Goal: Task Accomplishment & Management: Complete application form

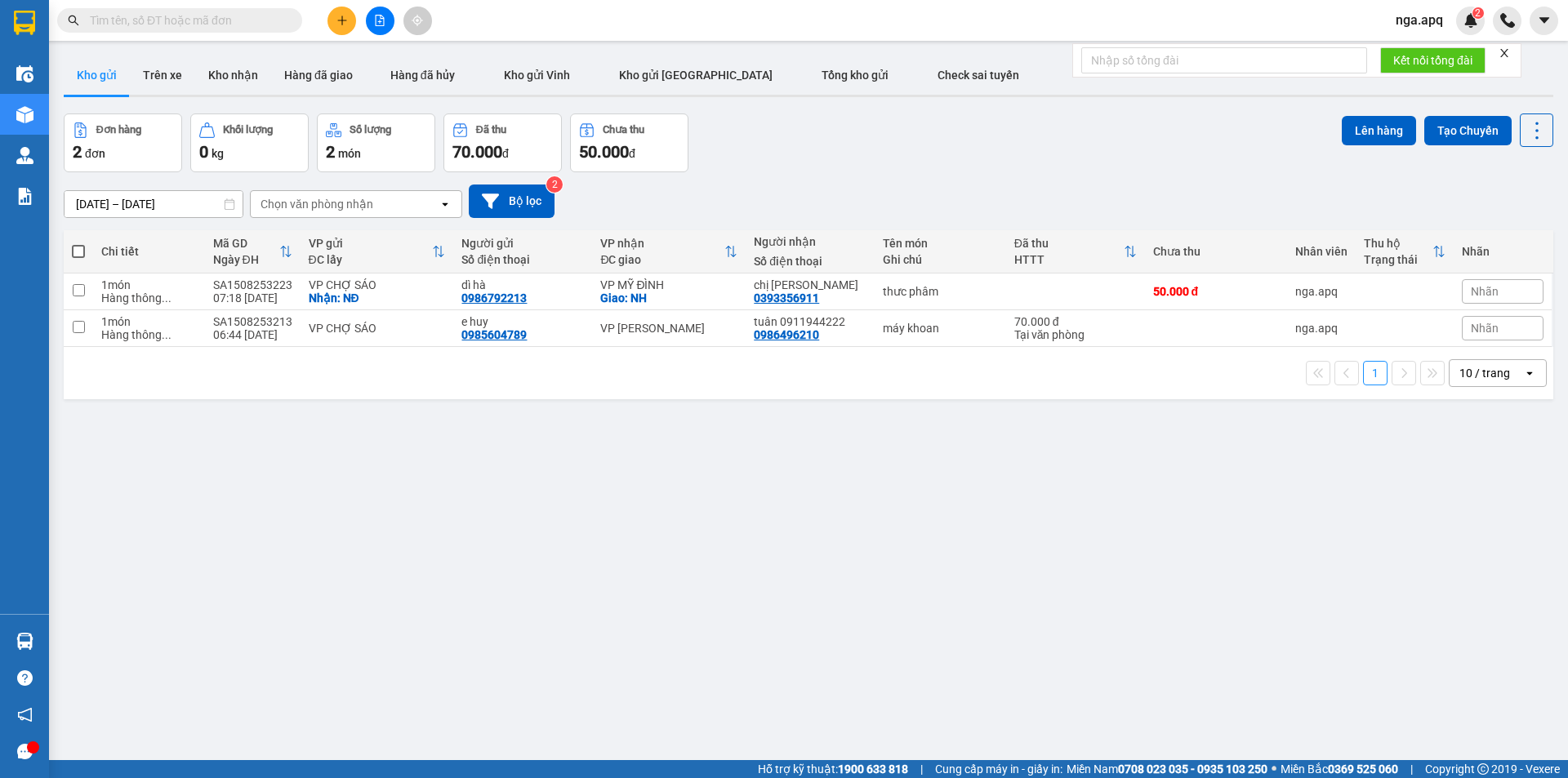
click at [76, 251] on span at bounding box center [78, 251] width 13 height 13
click at [78, 243] on input "checkbox" at bounding box center [78, 243] width 0 height 0
checkbox input "true"
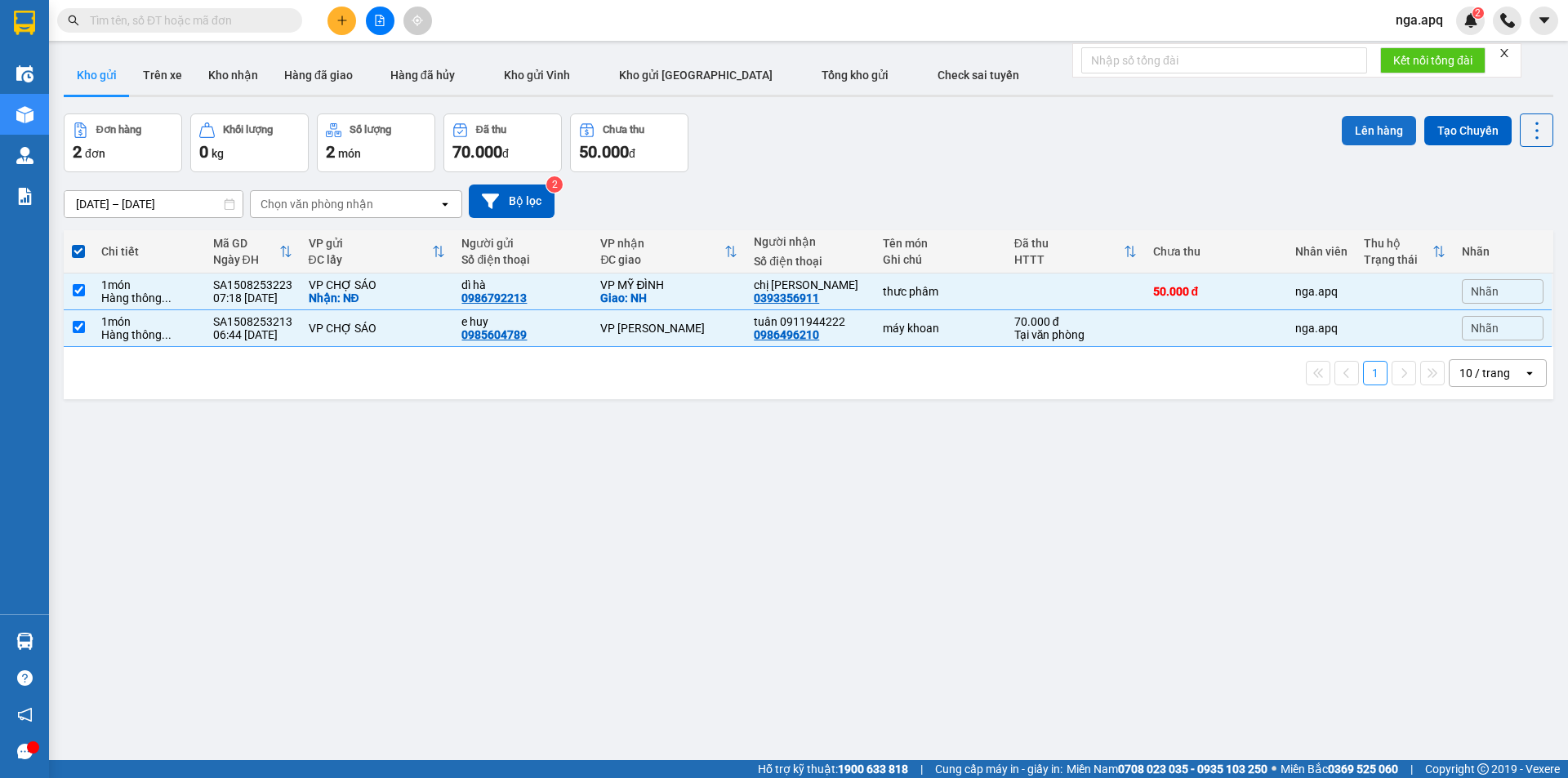
click at [1356, 129] on button "Lên hàng" at bounding box center [1378, 130] width 74 height 30
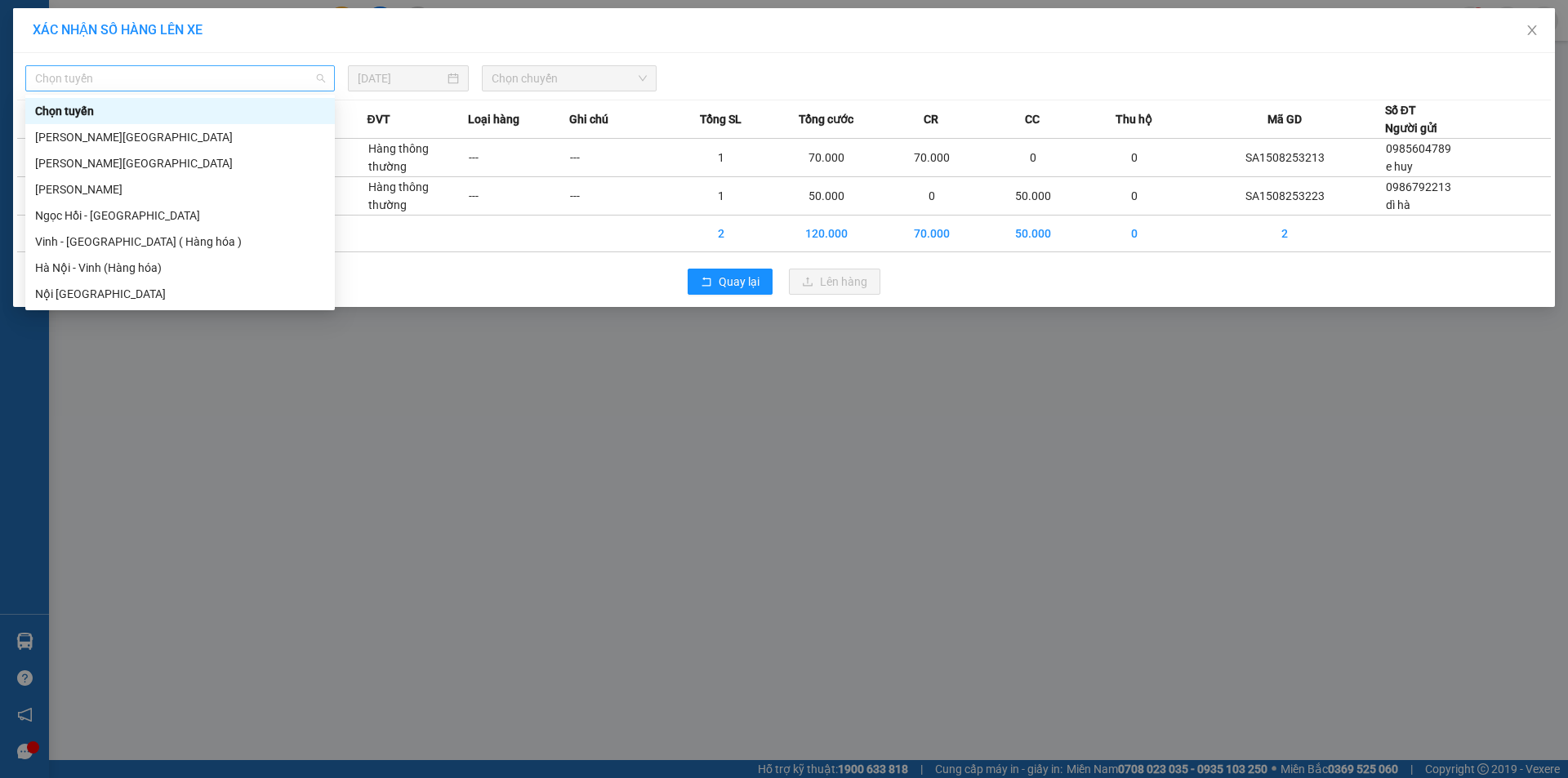
click at [96, 78] on span "Chọn tuyến" at bounding box center [179, 78] width 290 height 25
click at [50, 242] on div "Vinh - [GEOGRAPHIC_DATA] ( Hàng hóa )" at bounding box center [179, 241] width 290 height 18
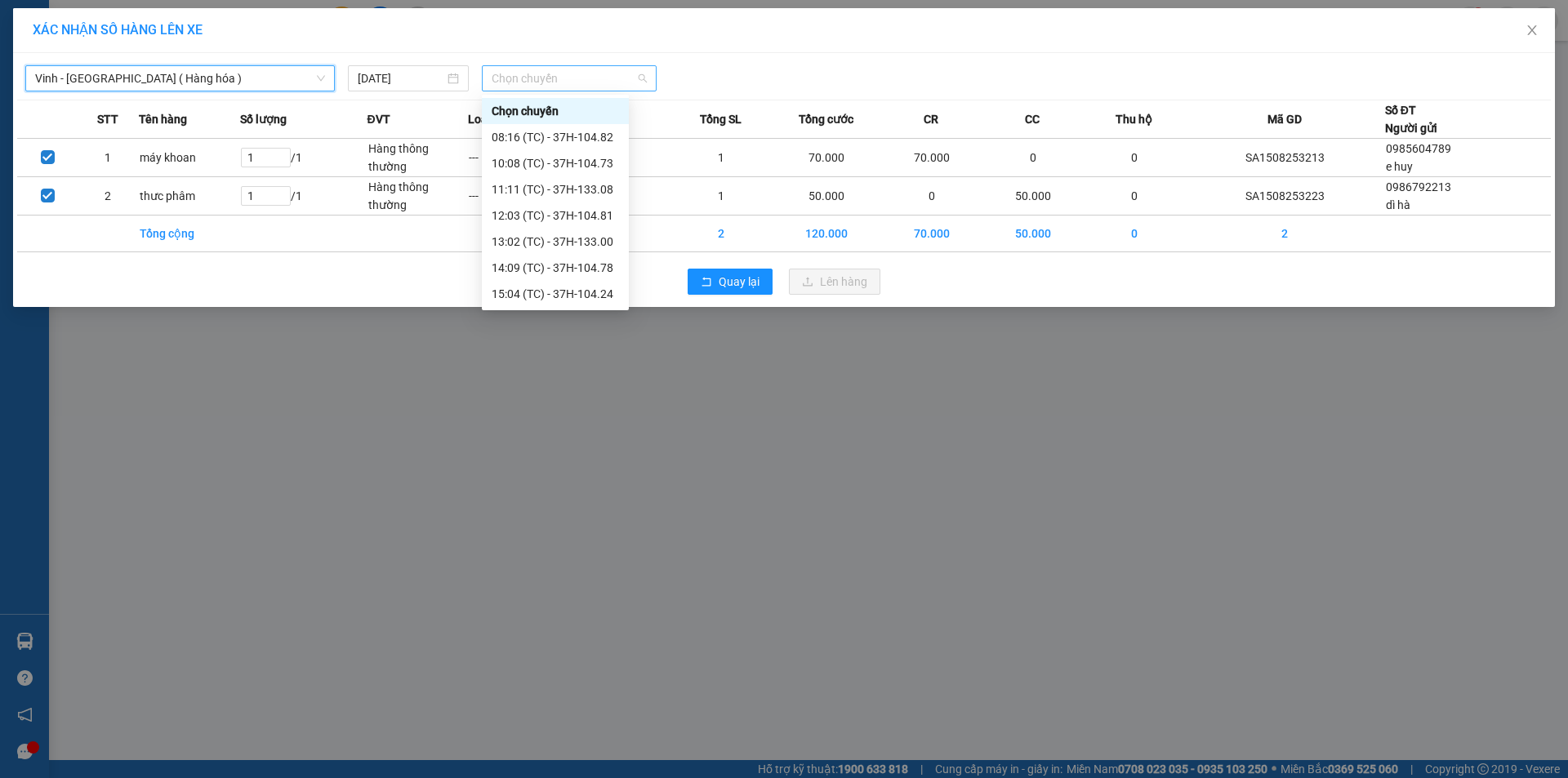
click at [521, 69] on span "Chọn chuyến" at bounding box center [569, 78] width 156 height 25
click at [515, 137] on div "08:16 (TC) - 37H-104.82" at bounding box center [556, 137] width 127 height 18
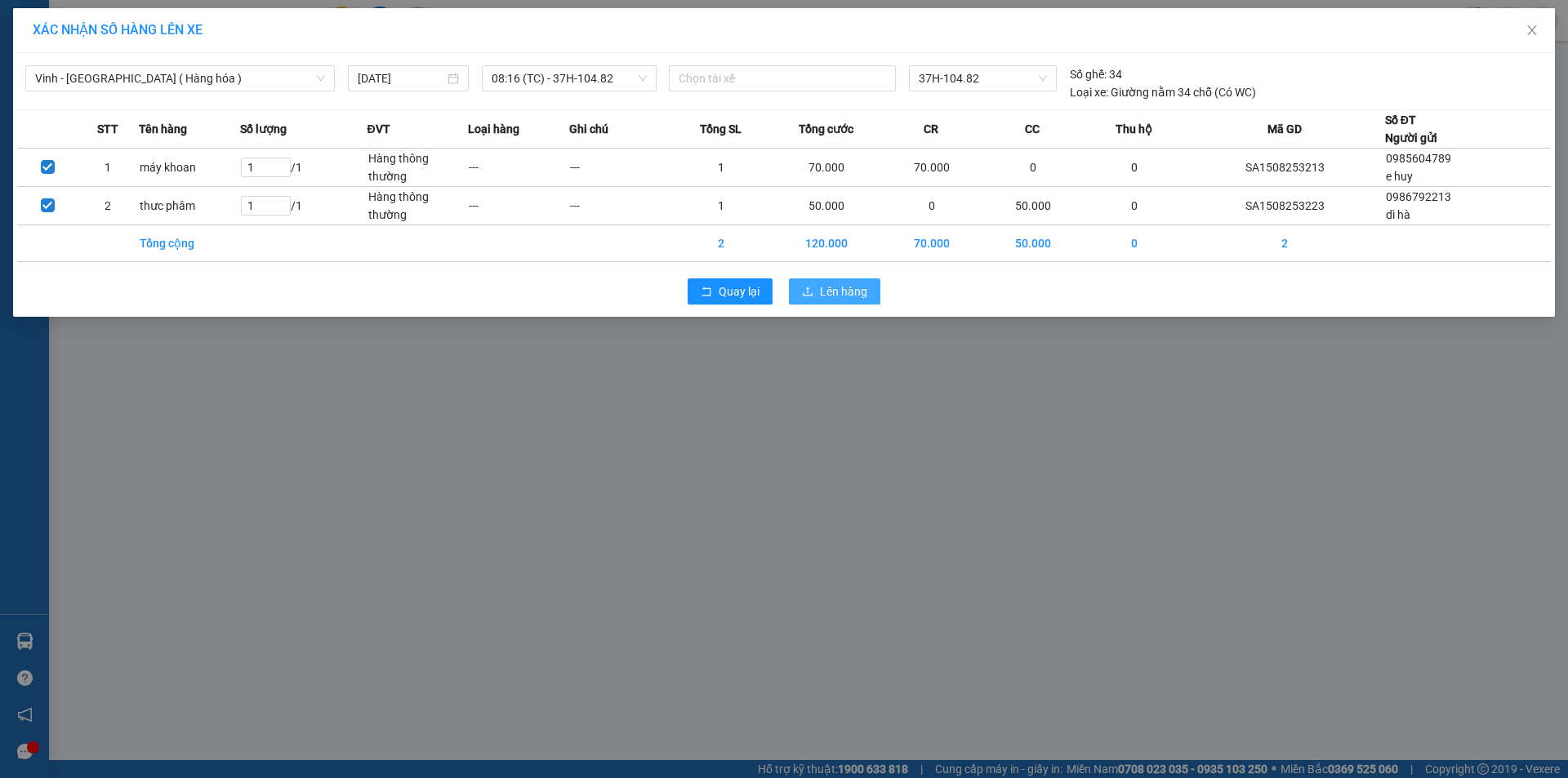
click at [839, 296] on span "Lên hàng" at bounding box center [844, 291] width 48 height 18
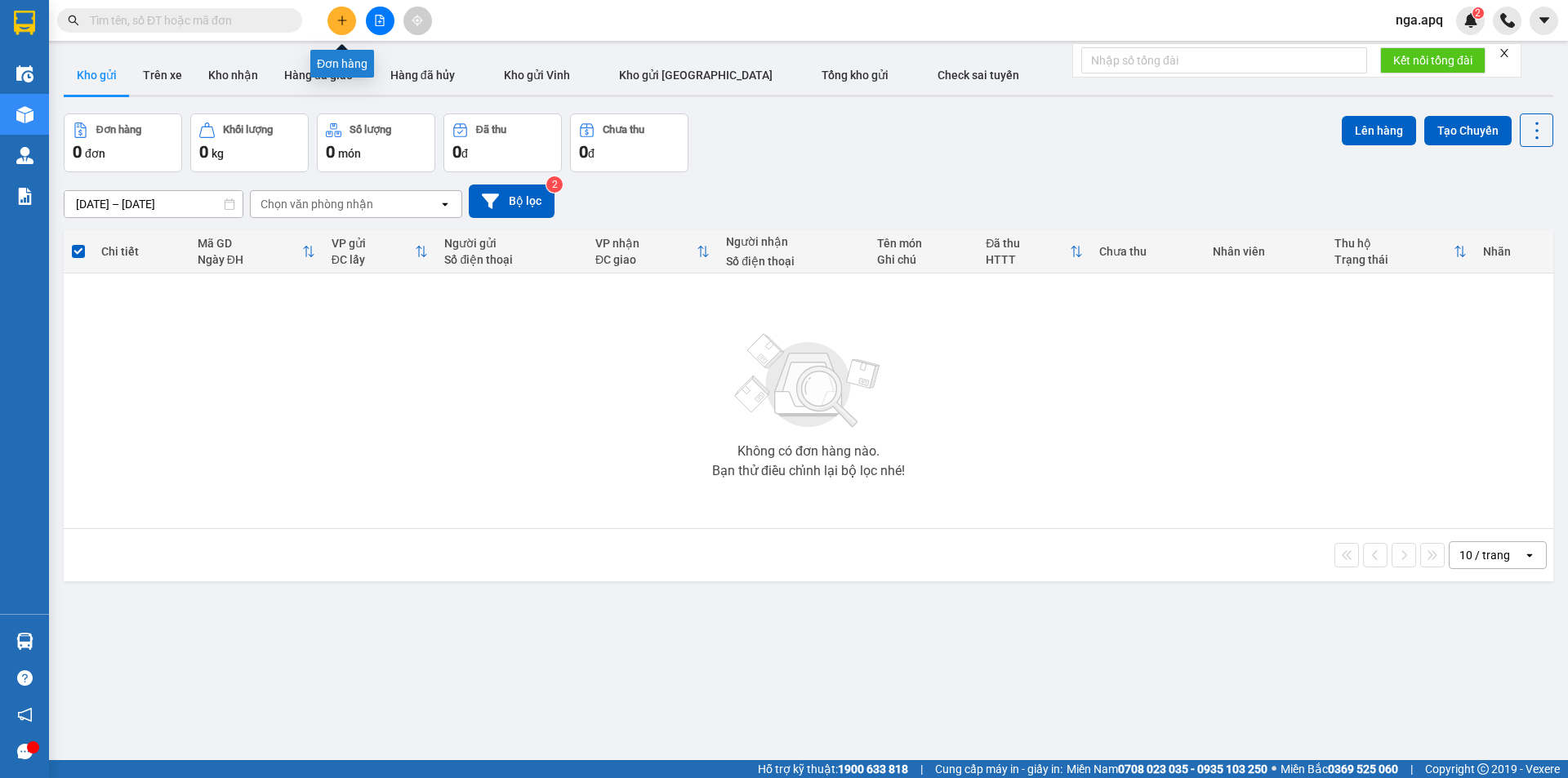
click at [352, 10] on button at bounding box center [342, 21] width 29 height 29
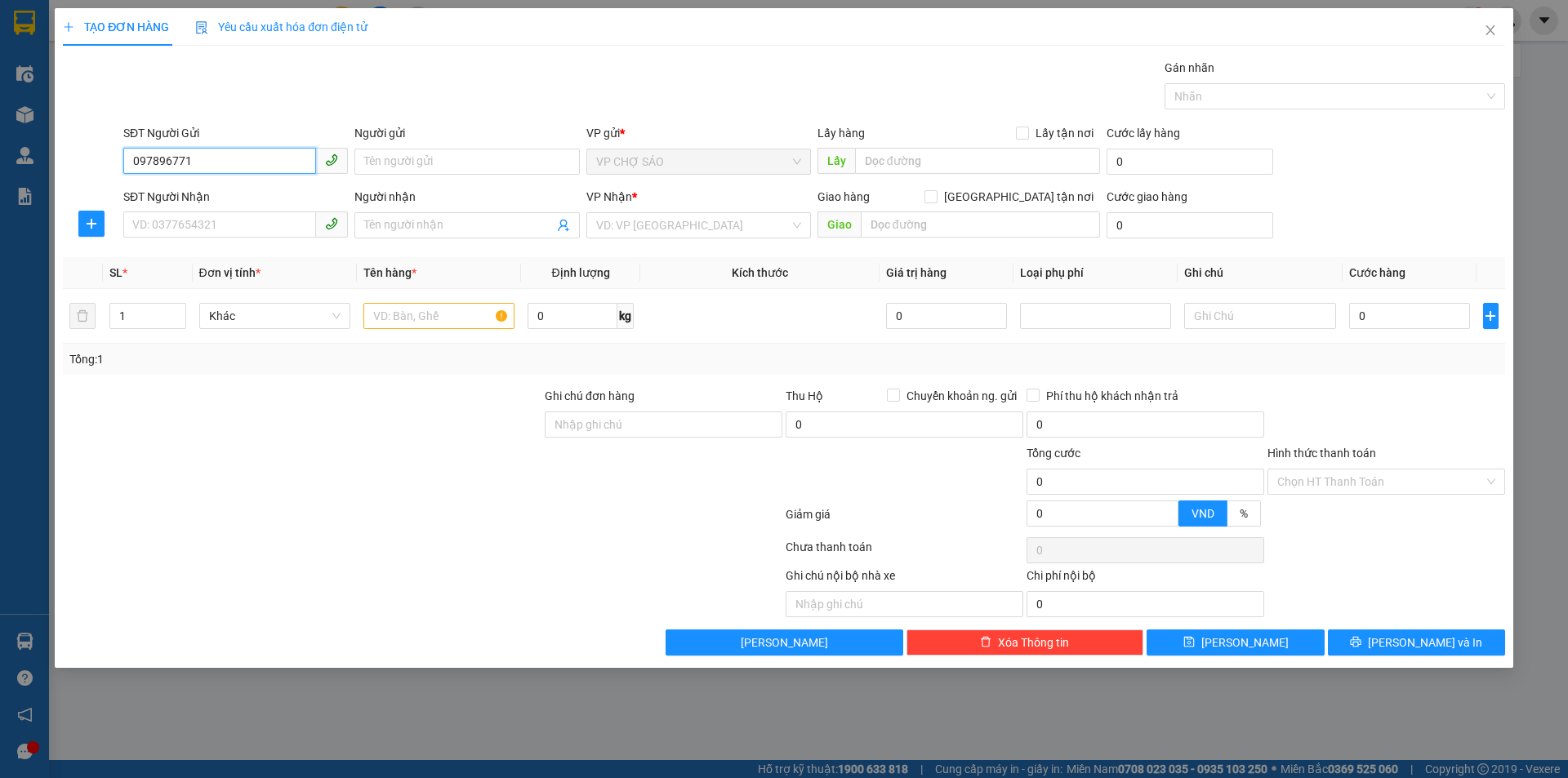
type input "0978967717"
click at [268, 200] on div "0978967717 - c tâm" at bounding box center [235, 194] width 205 height 18
type input "c tâm"
type input "0978967717"
click at [264, 239] on div "SĐT Người Nhận VD: 0377654321" at bounding box center [235, 216] width 224 height 57
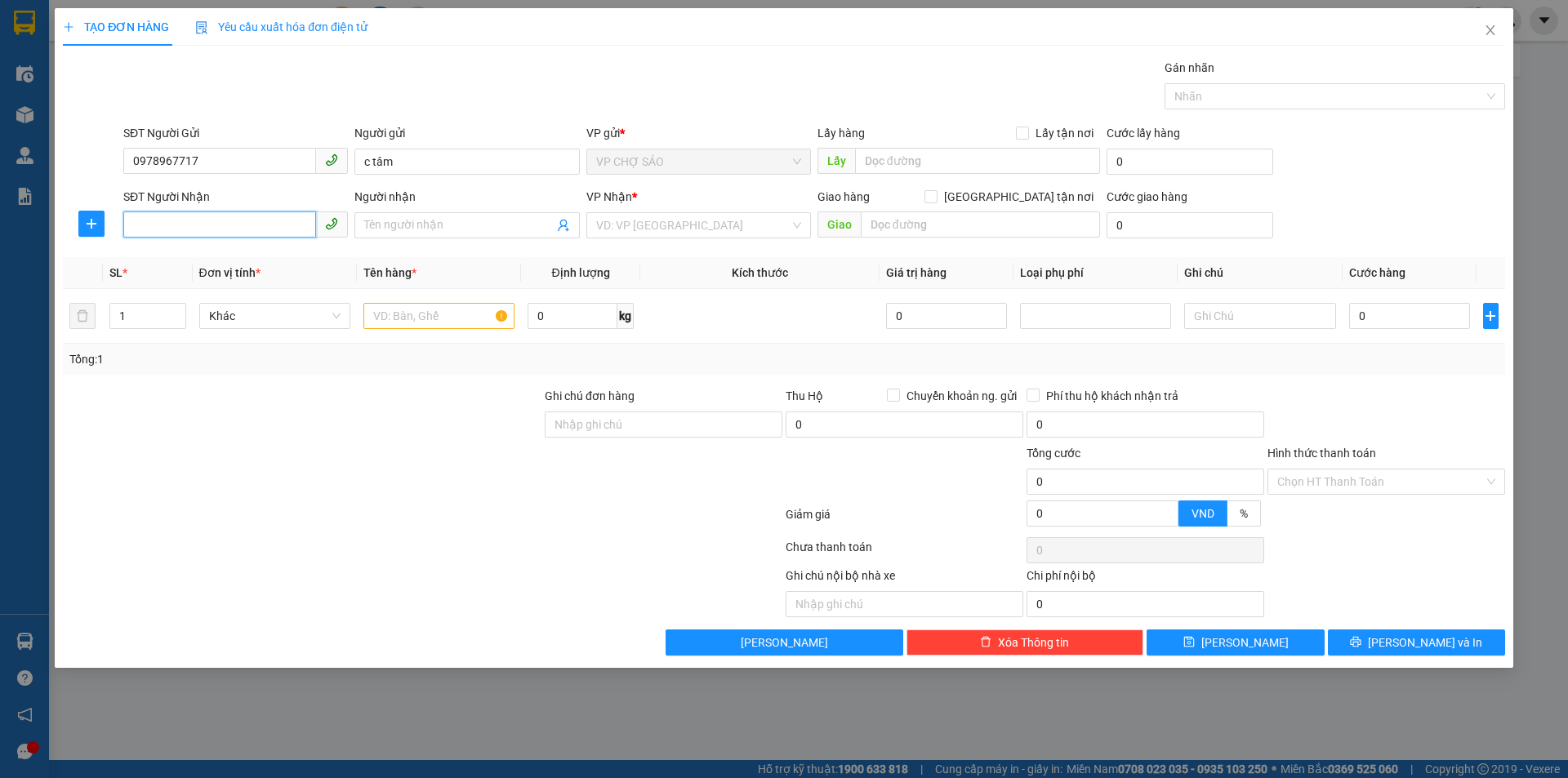
click at [264, 234] on input "SĐT Người Nhận" at bounding box center [219, 224] width 193 height 26
click at [265, 253] on div "0987597636 - [GEOGRAPHIC_DATA]" at bounding box center [235, 257] width 205 height 18
type input "0987597636"
type input "[PERSON_NAME]"
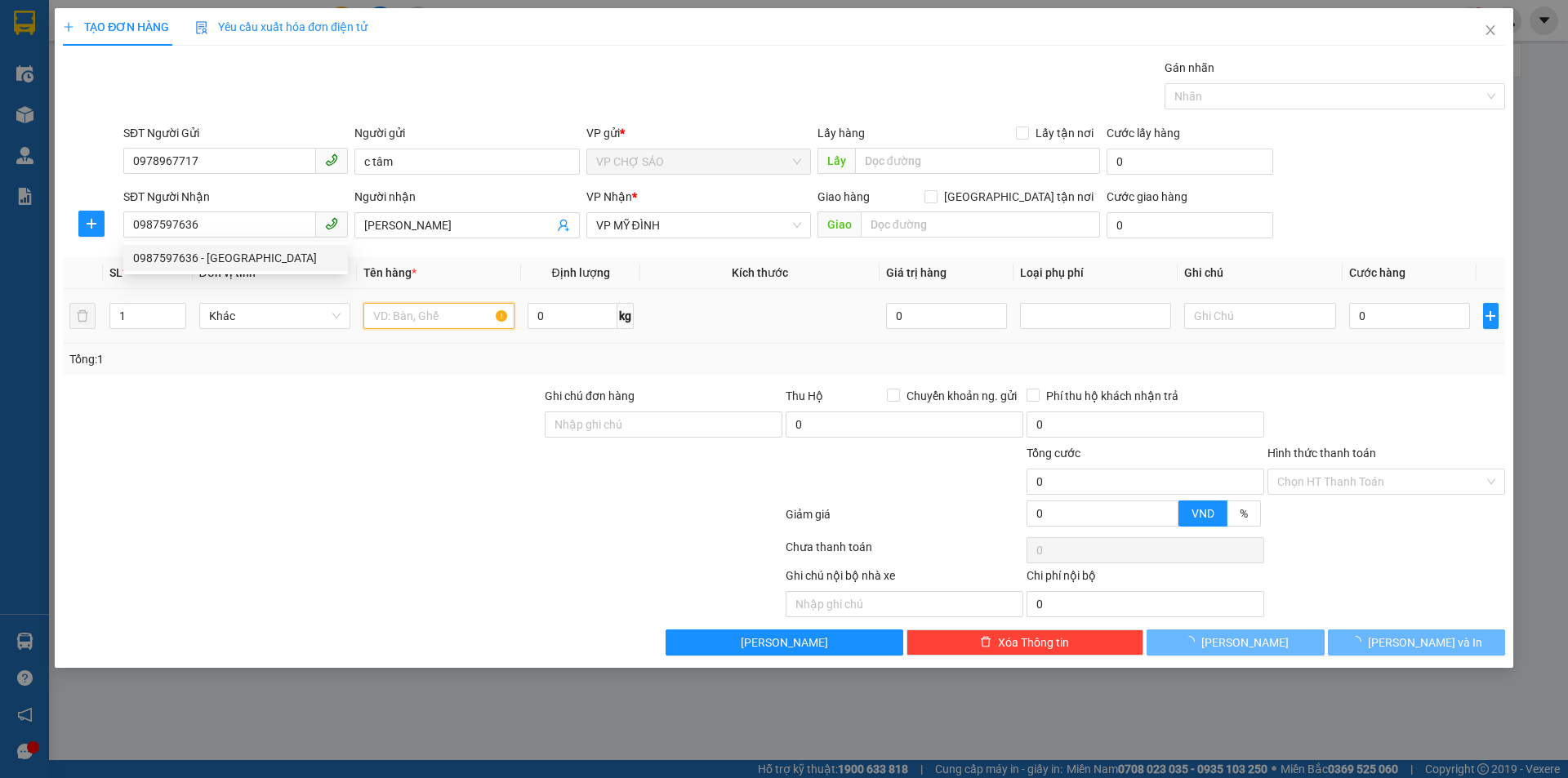
click at [411, 317] on input "text" at bounding box center [439, 316] width 151 height 26
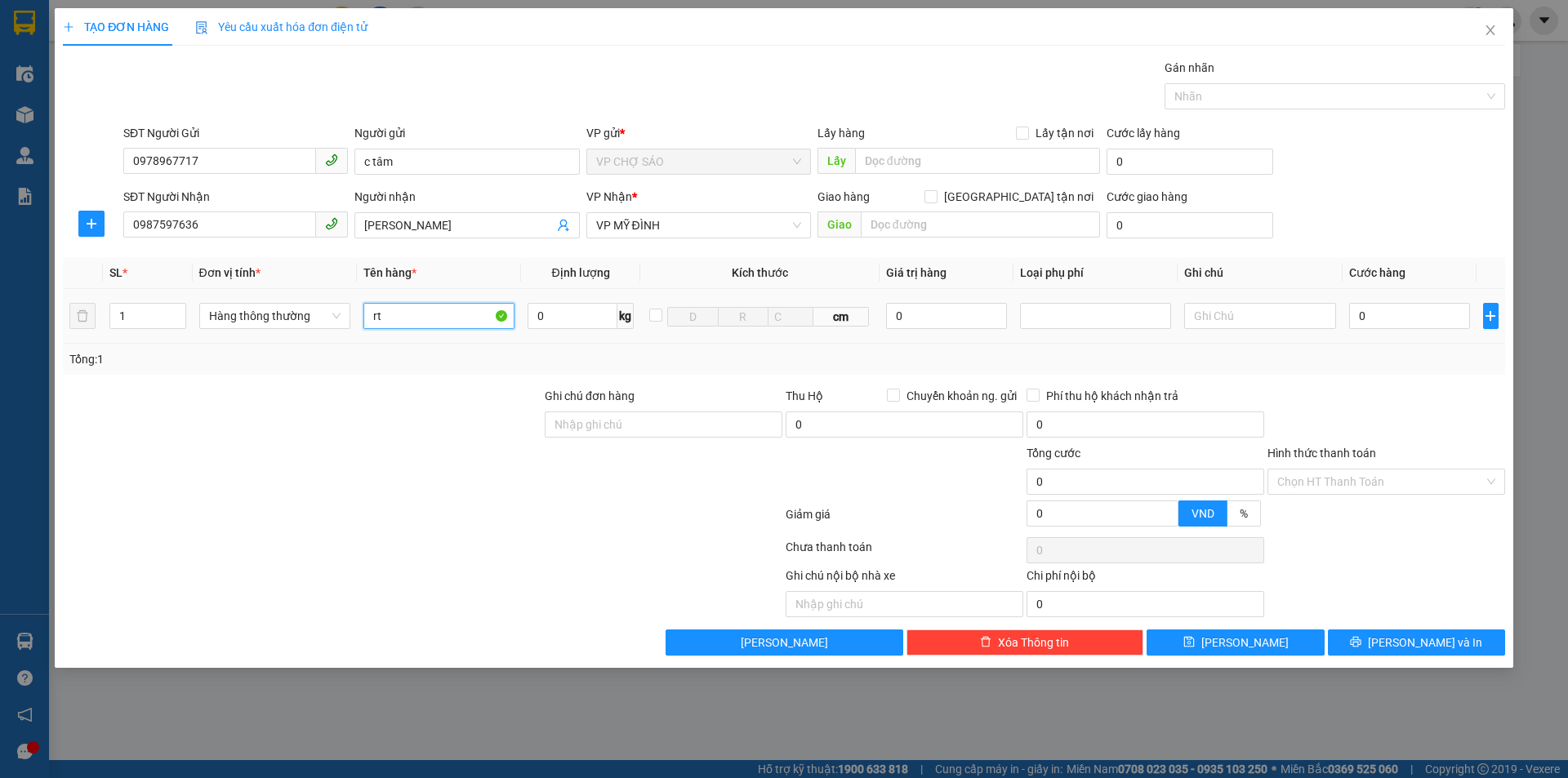
type input "r"
type input "tp"
click at [1408, 332] on td "0" at bounding box center [1410, 316] width 135 height 54
click at [1407, 324] on input "0" at bounding box center [1410, 316] width 122 height 26
type input "5"
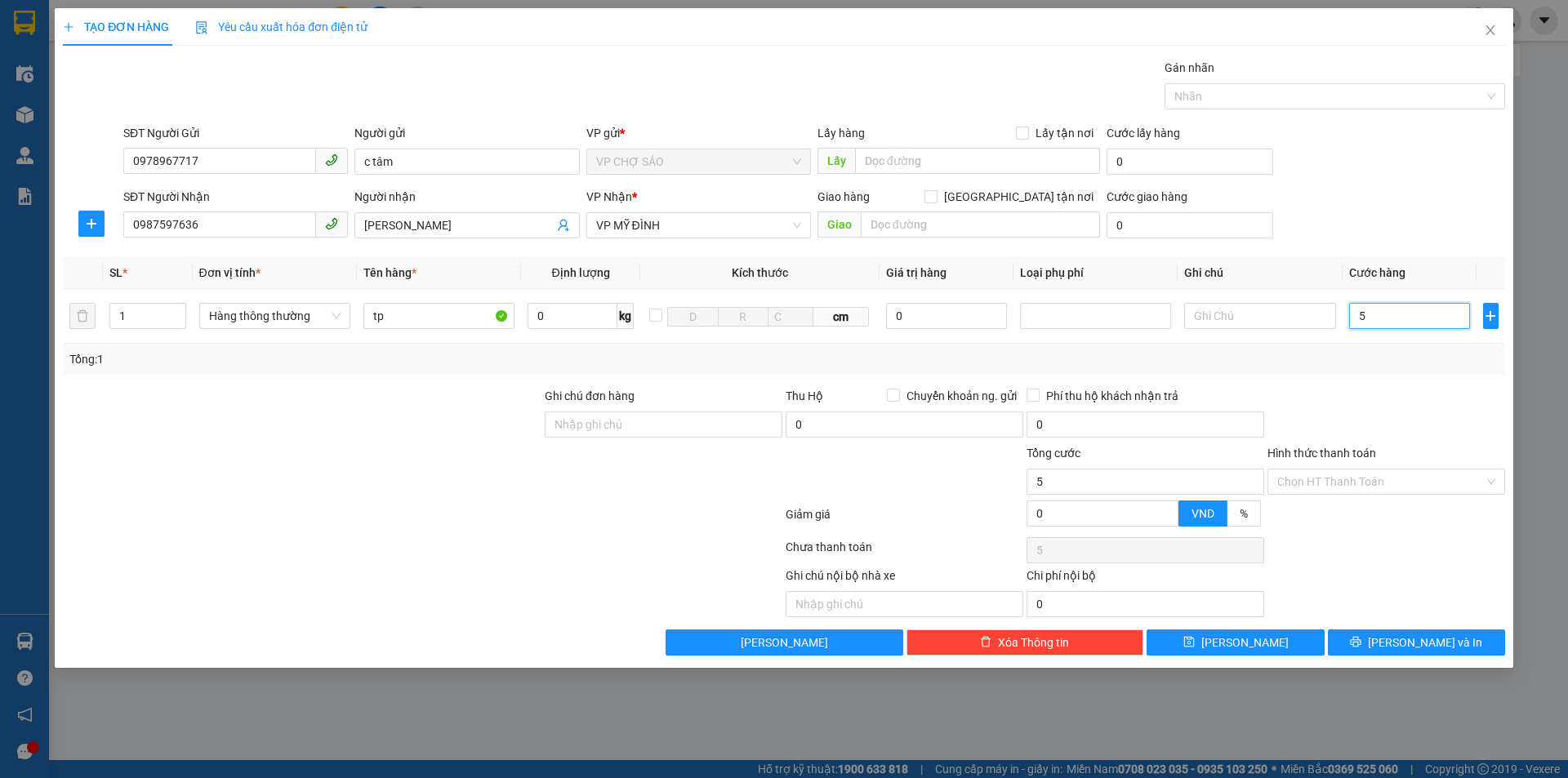
type input "5"
type input "50"
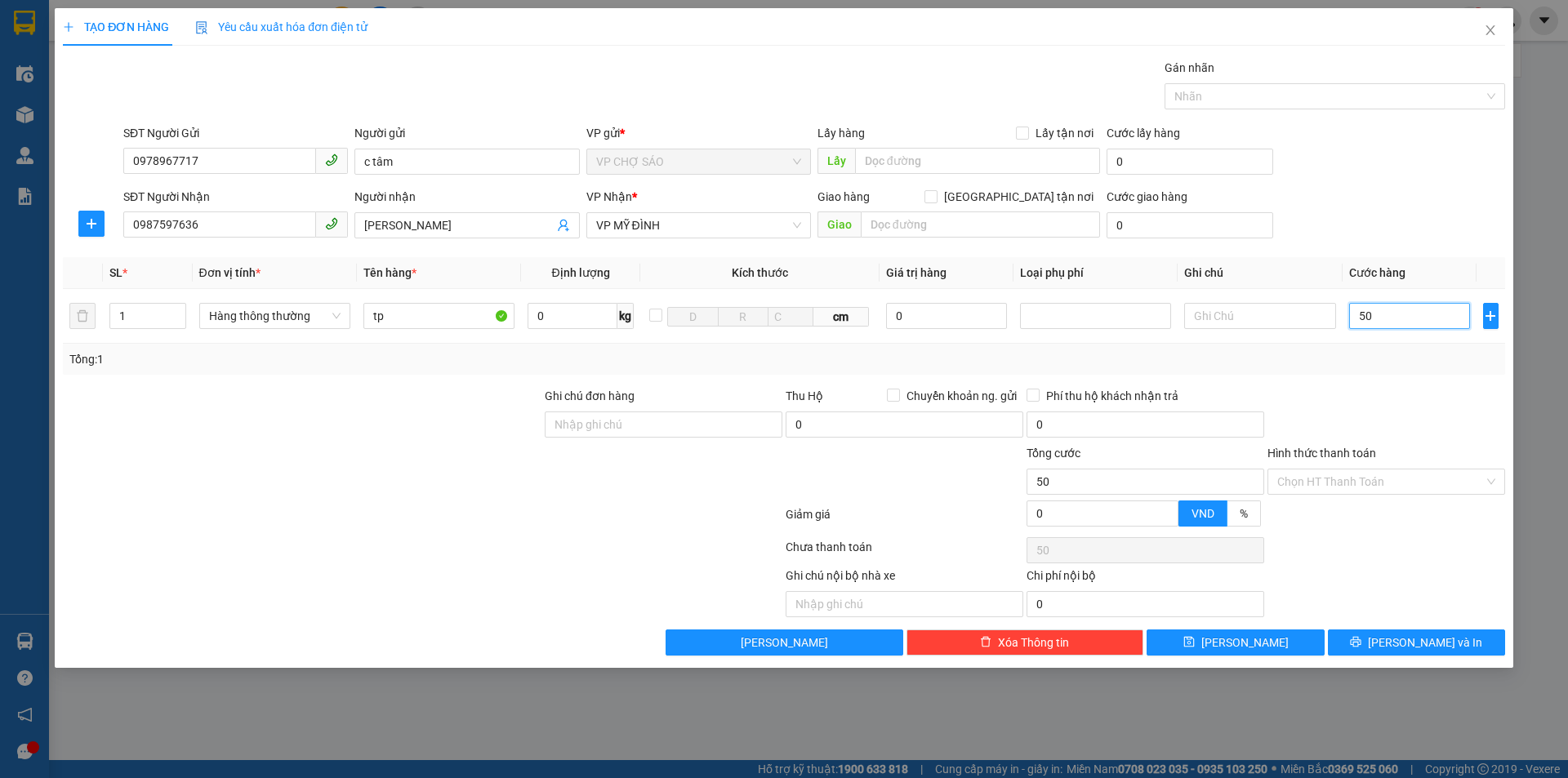
type input "500"
type input "5.000"
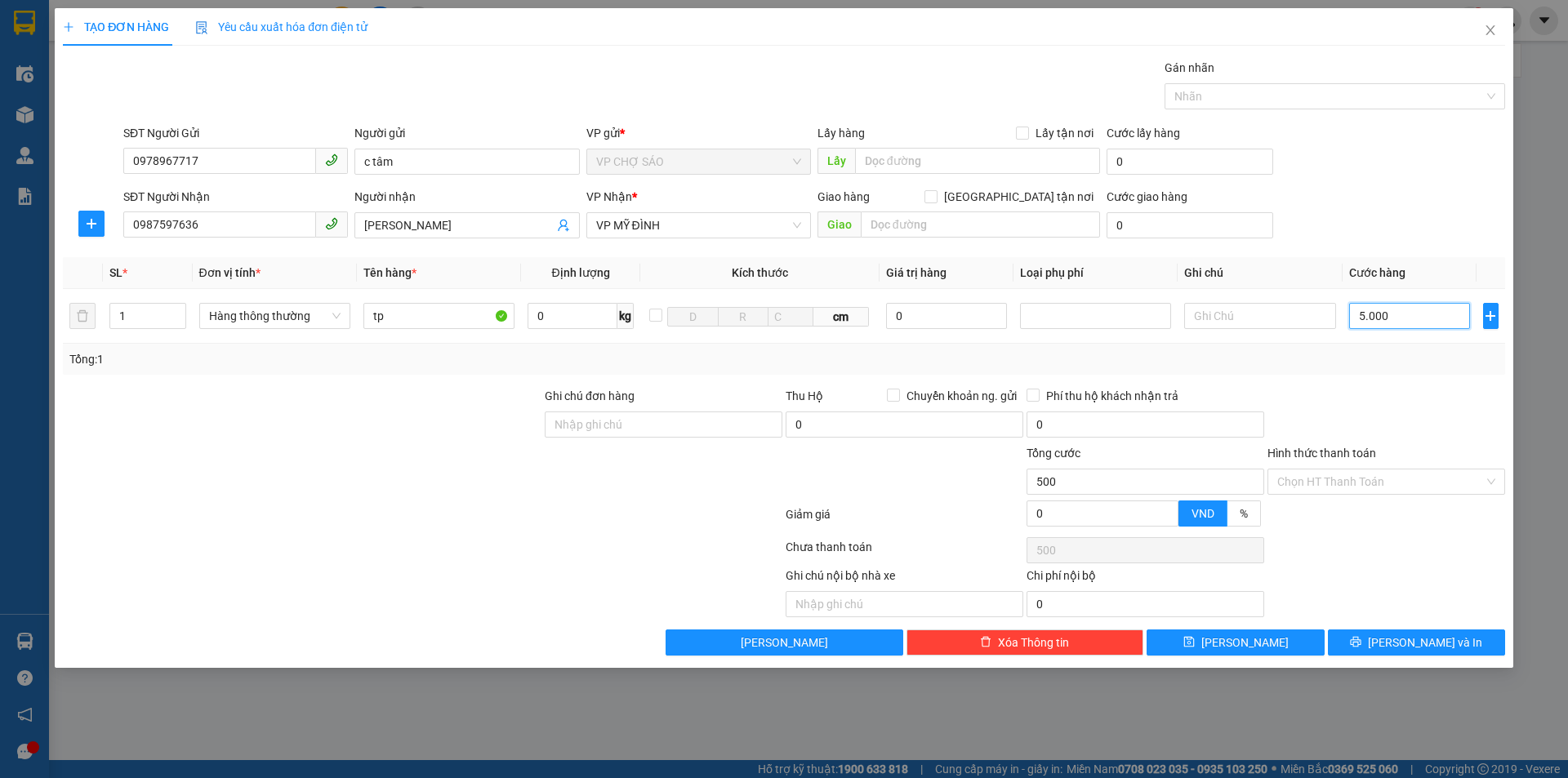
type input "5.000"
type input "50.000"
type input "500.000"
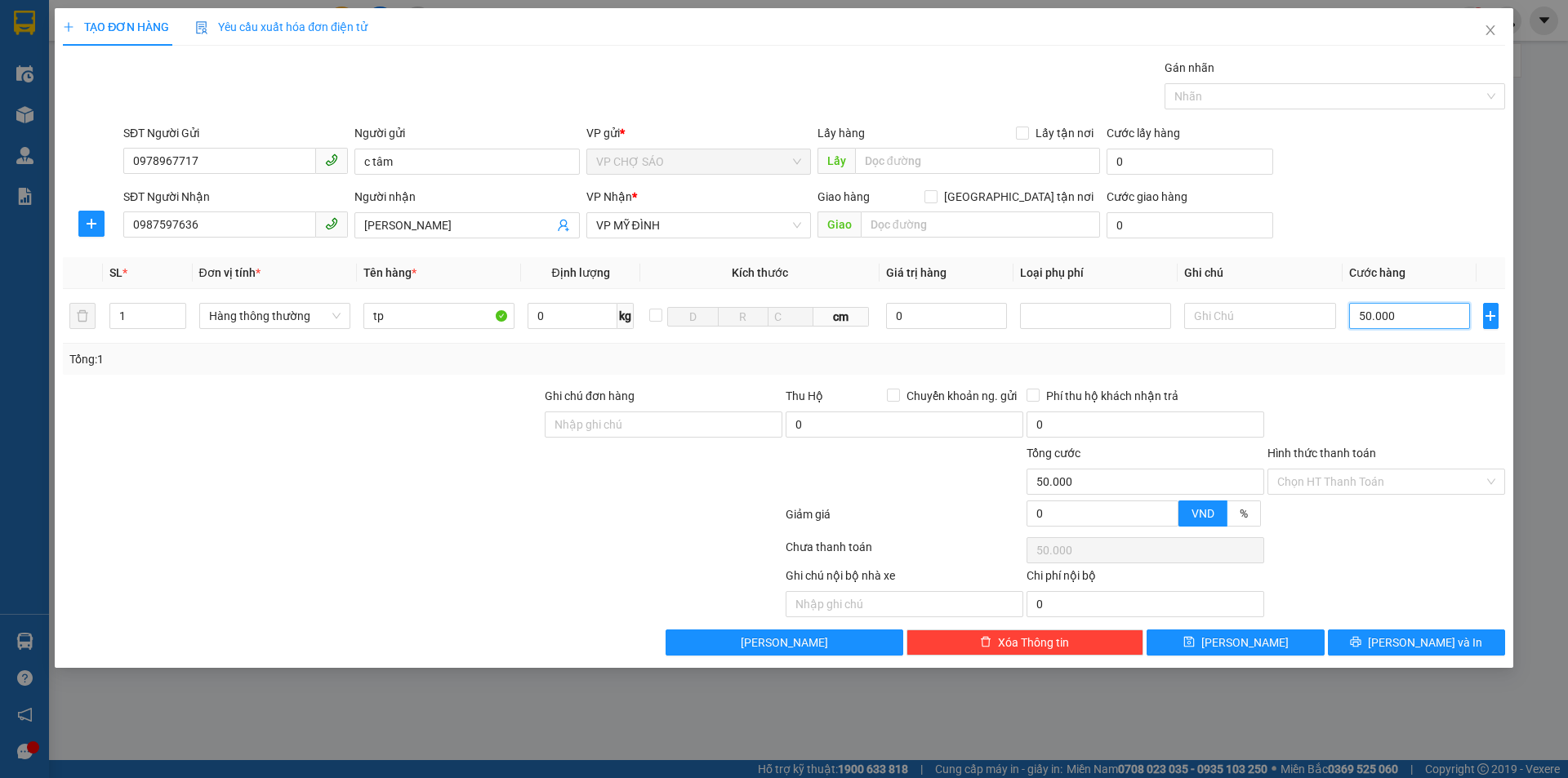
type input "500.000"
type input "50.000"
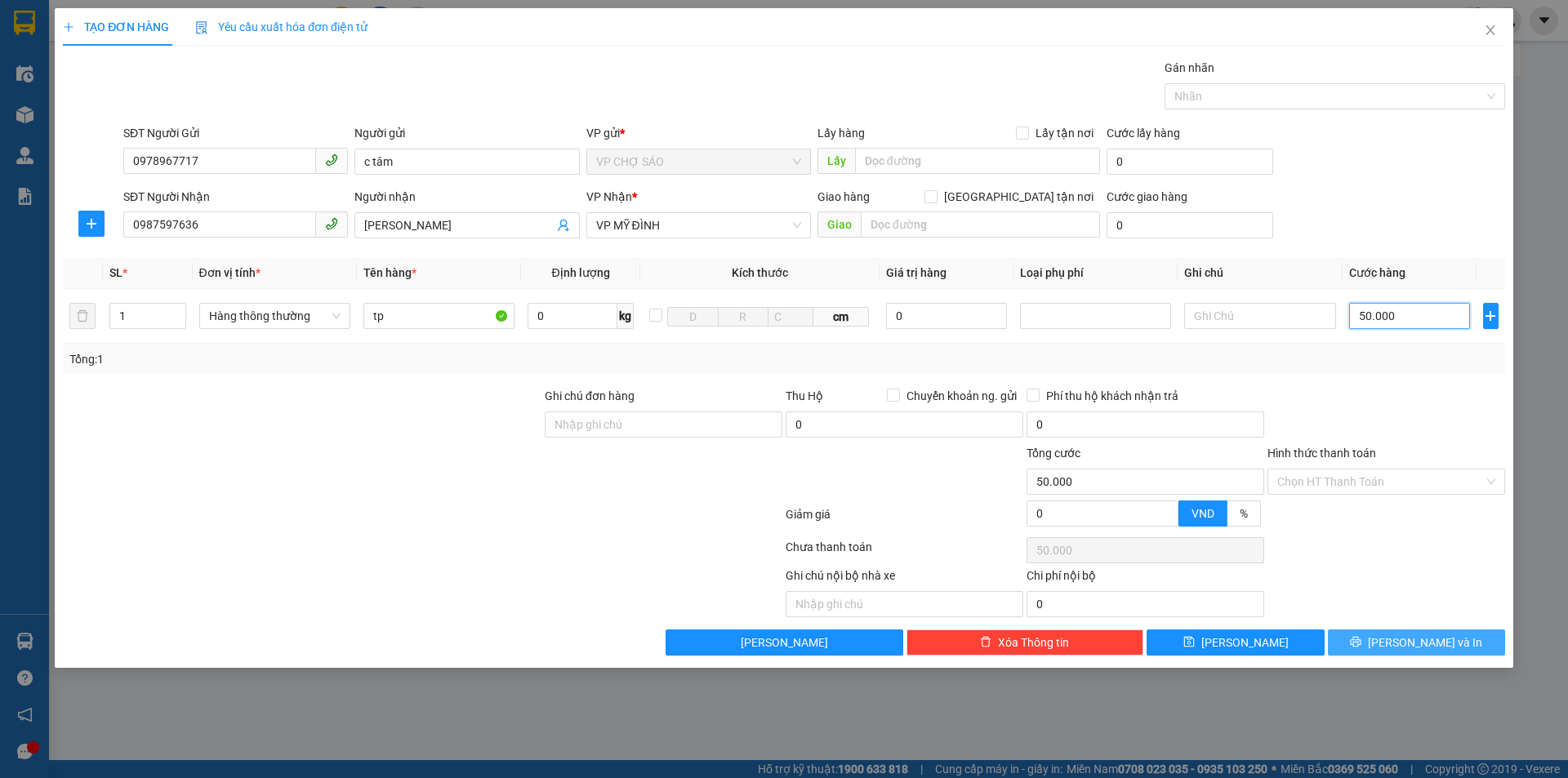
type input "50.000"
click at [1391, 635] on button "[PERSON_NAME] và In" at bounding box center [1417, 642] width 178 height 26
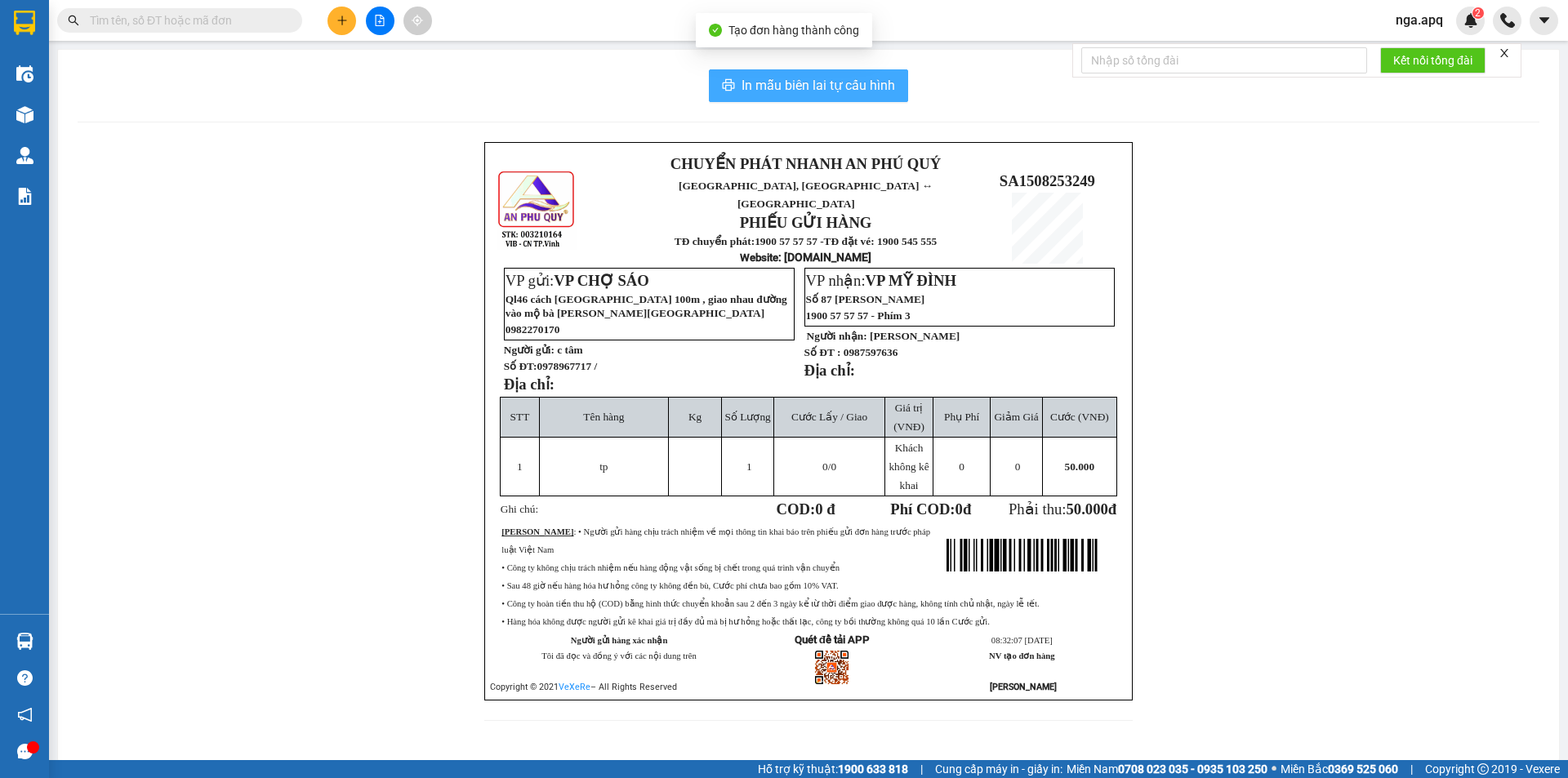
click at [766, 88] on span "In mẫu biên lai tự cấu hình" at bounding box center [818, 85] width 154 height 20
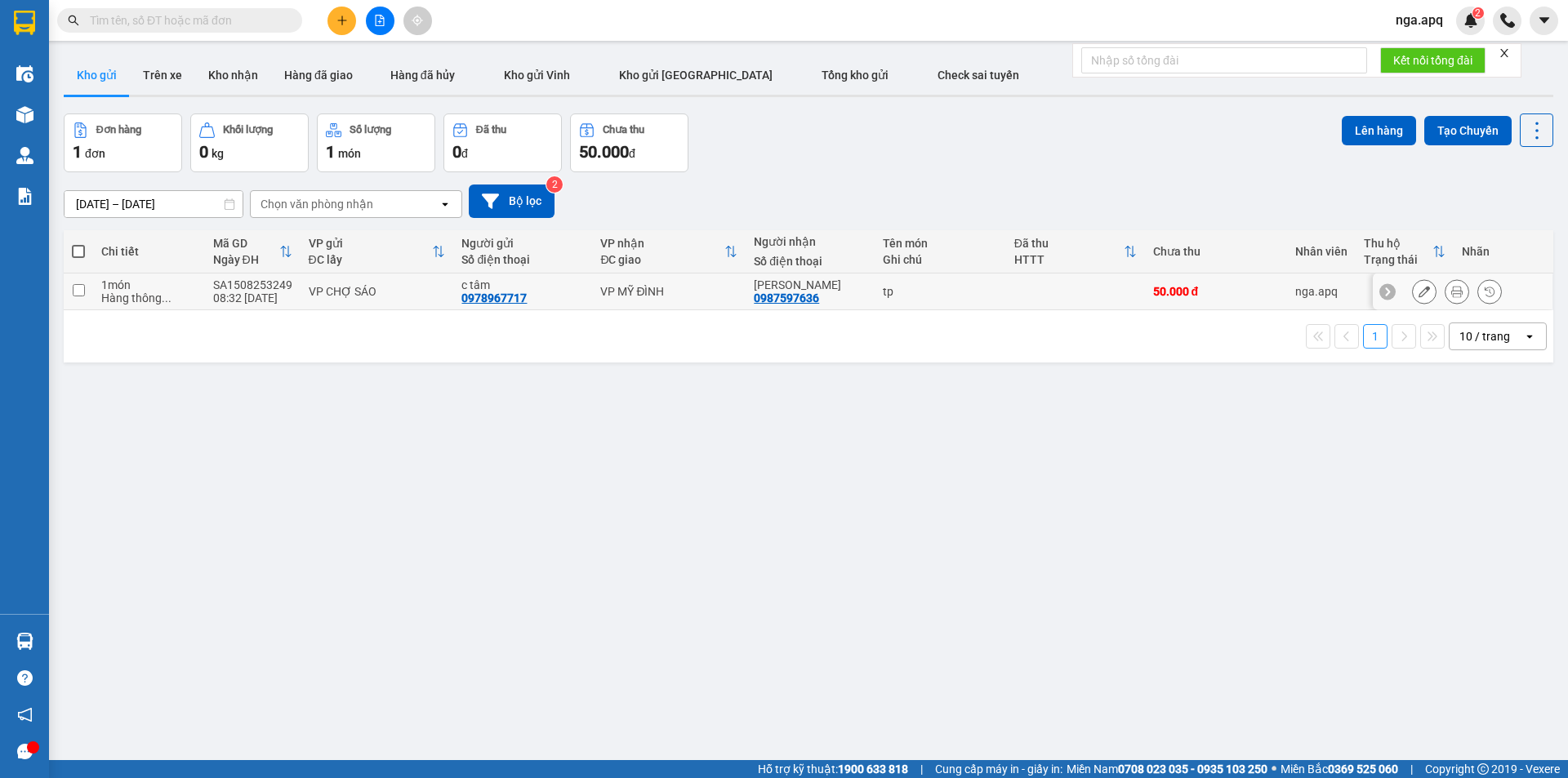
click at [1418, 291] on icon at bounding box center [1424, 290] width 11 height 11
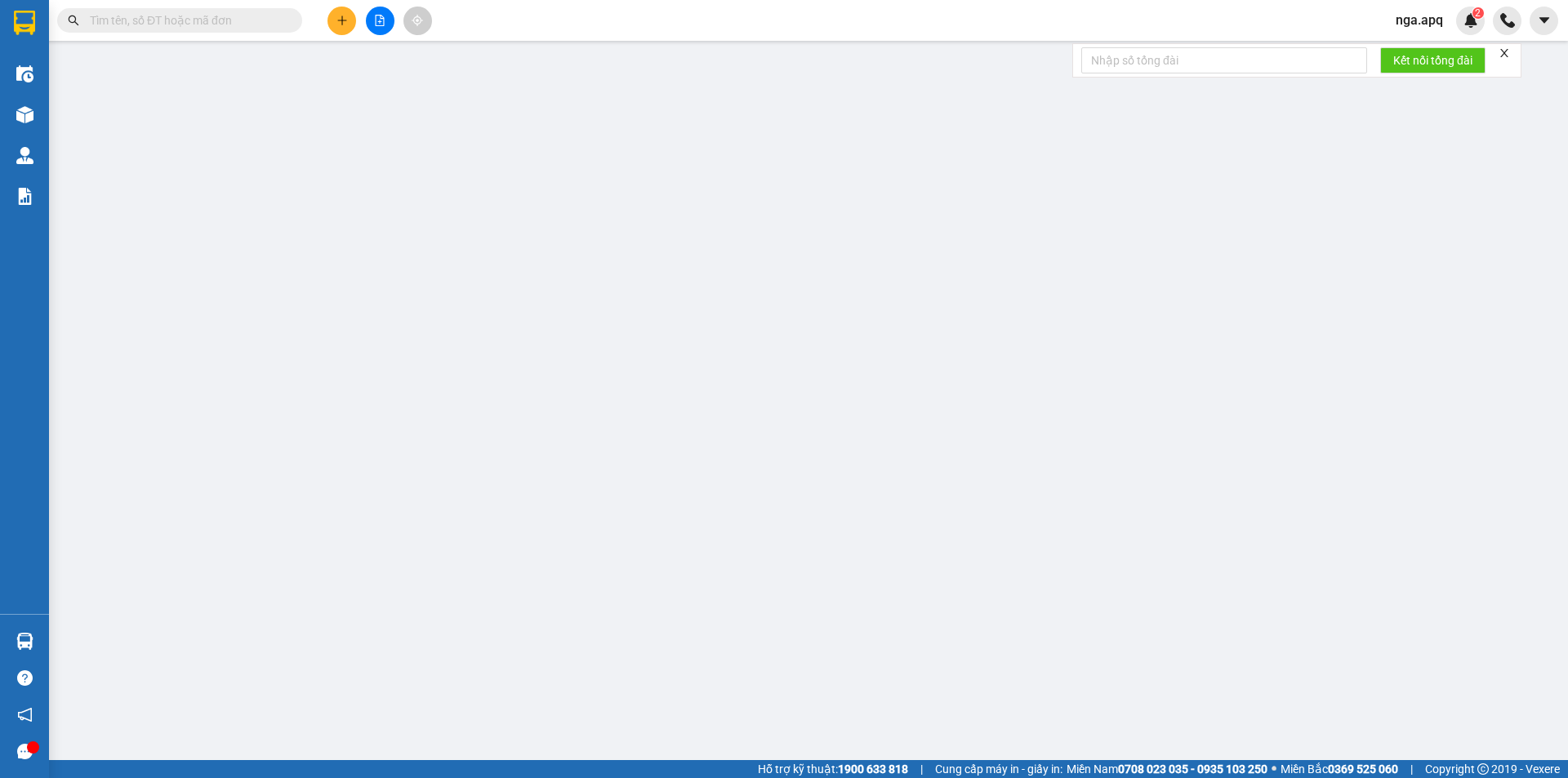
type input "0978967717"
type input "c tâm"
type input "0987597636"
type input "[PERSON_NAME]"
type input "50.000"
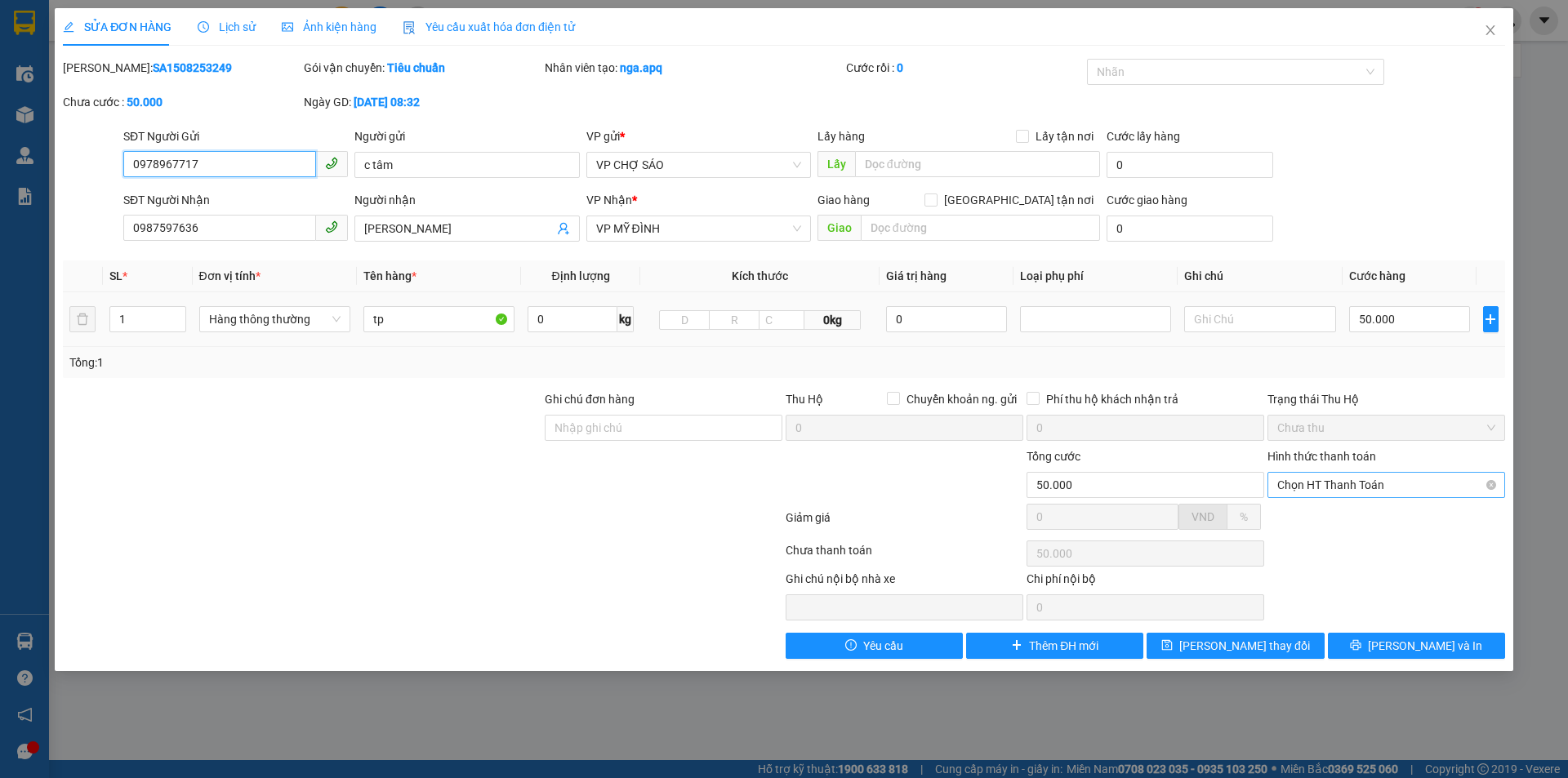
click at [1361, 492] on span "Chọn HT Thanh Toán" at bounding box center [1386, 484] width 218 height 25
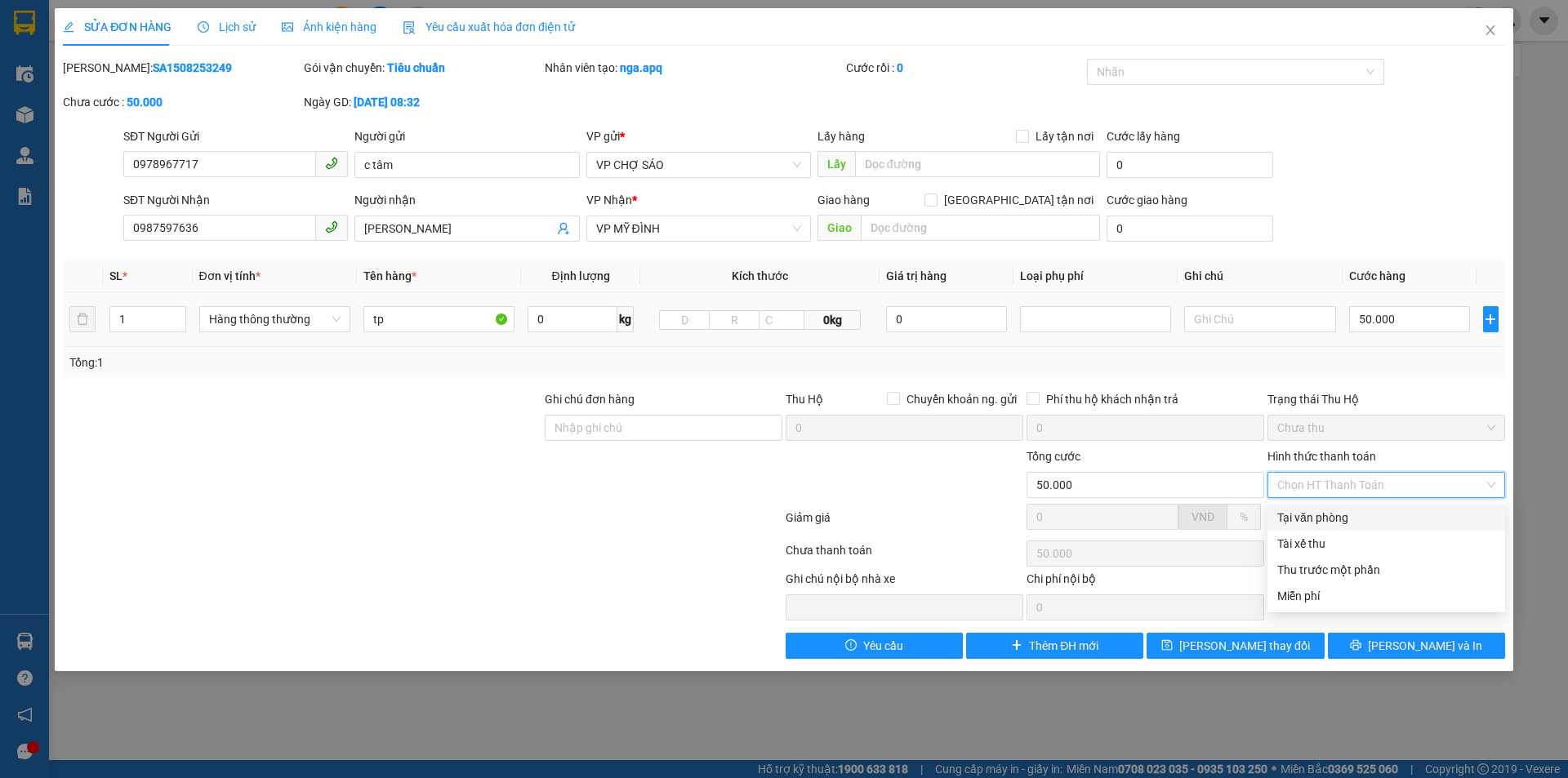
drag, startPoint x: 1335, startPoint y: 515, endPoint x: 1337, endPoint y: 526, distance: 11.2
click at [1336, 516] on div "Tại văn phòng" at bounding box center [1386, 517] width 218 height 18
type input "0"
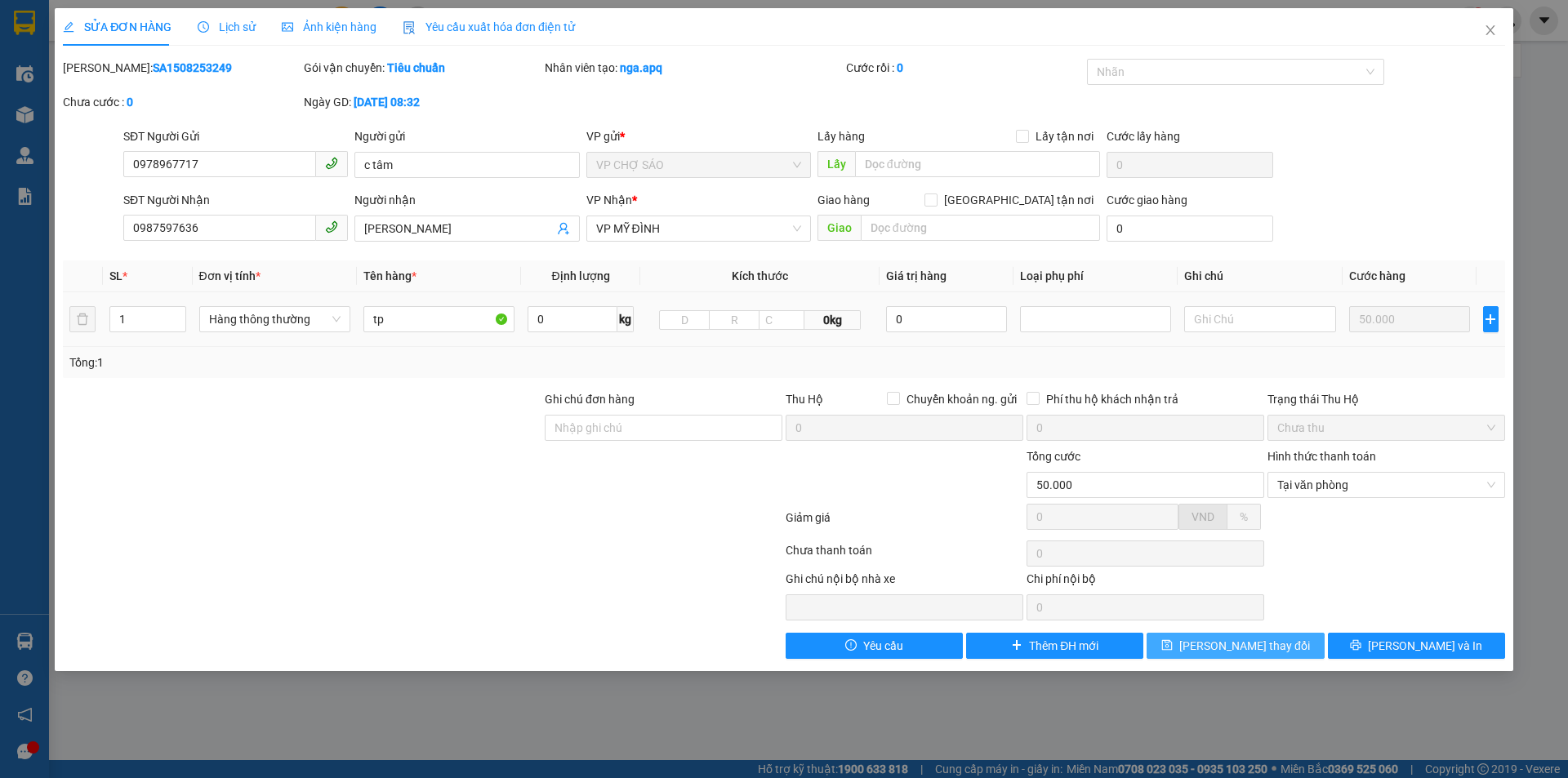
click at [1276, 641] on button "[PERSON_NAME] thay đổi" at bounding box center [1235, 646] width 178 height 26
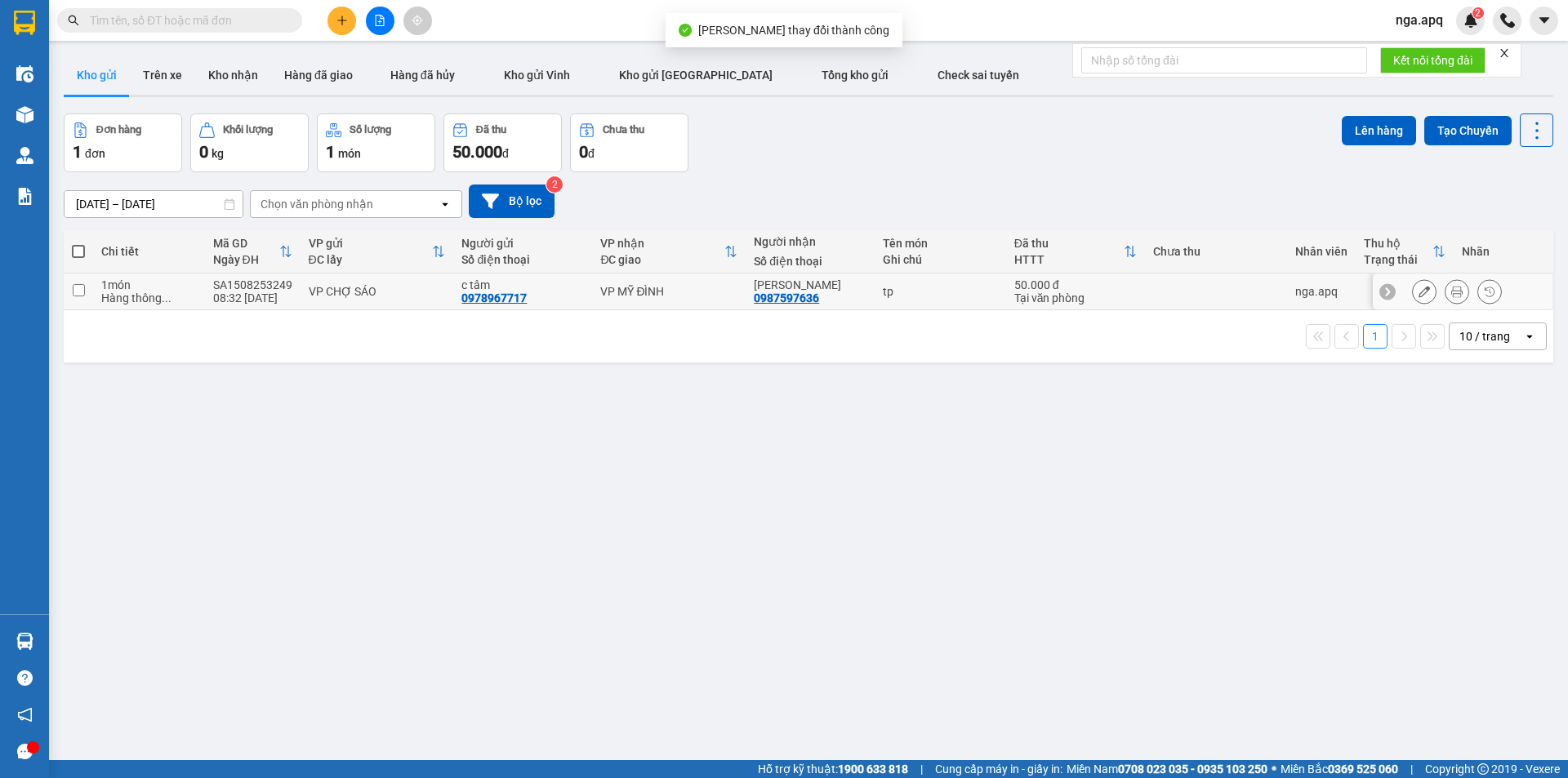
click at [1452, 294] on icon at bounding box center [1457, 290] width 11 height 11
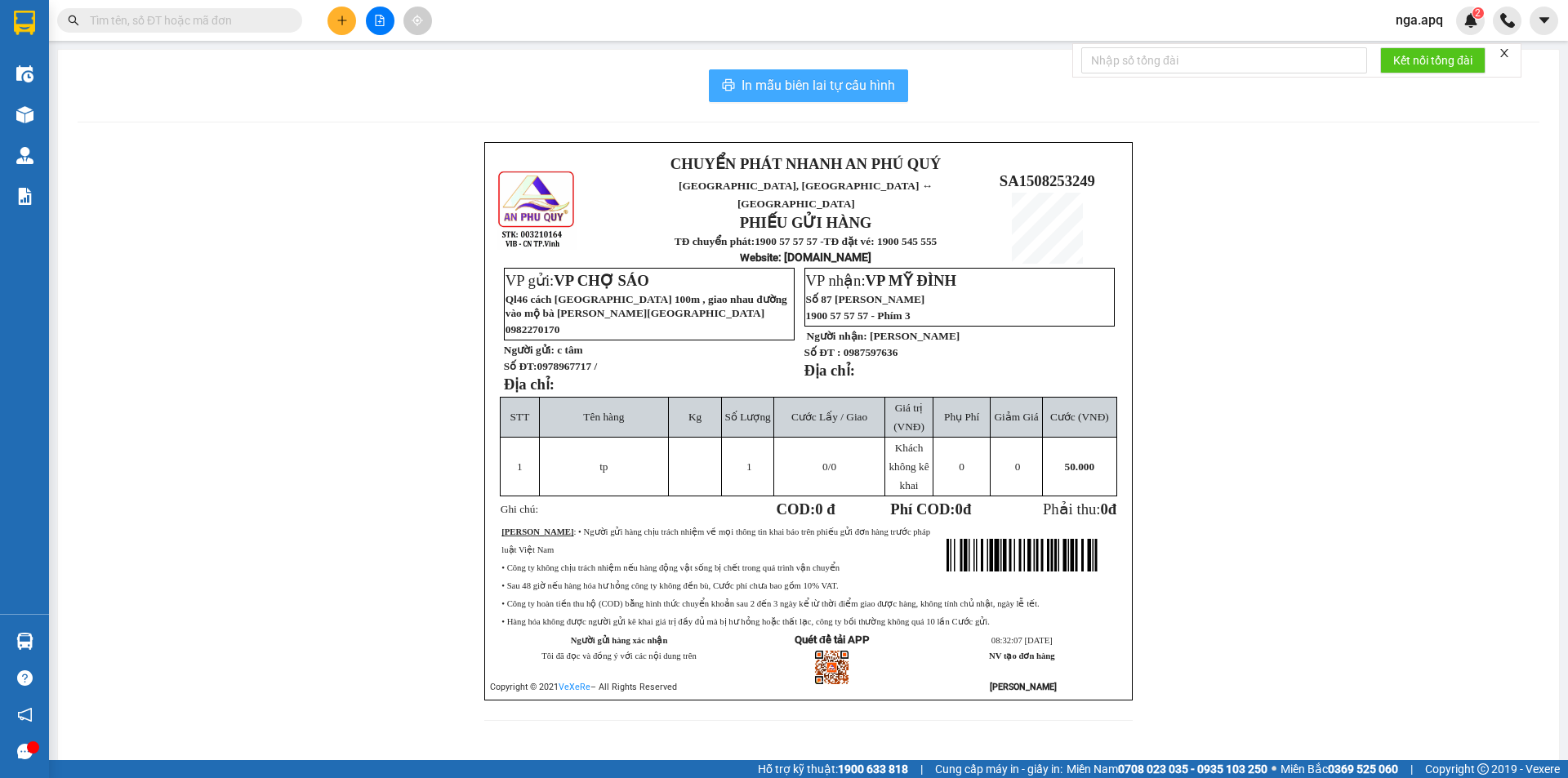
click at [763, 89] on span "In mẫu biên lai tự cấu hình" at bounding box center [818, 85] width 154 height 20
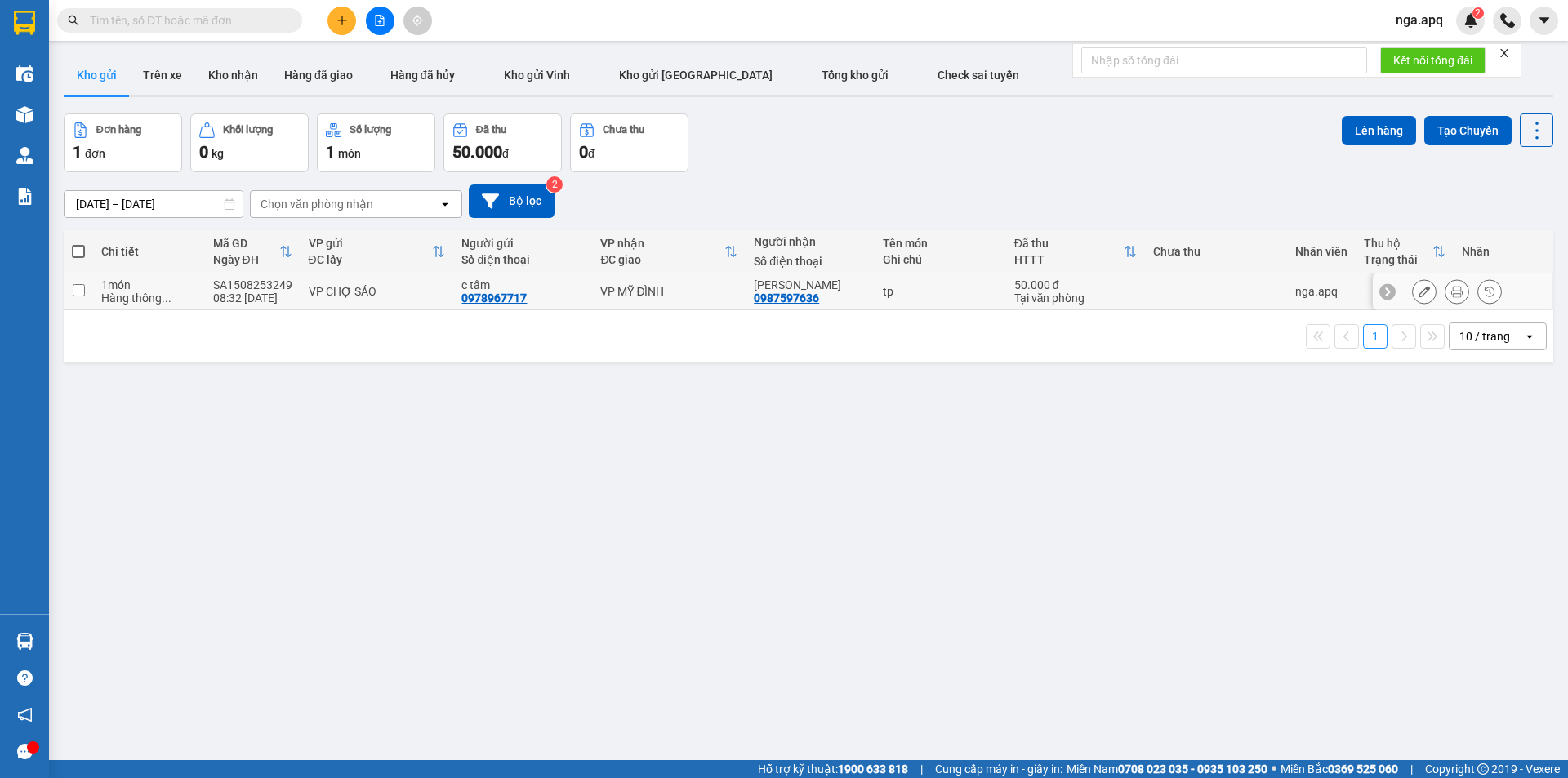
click at [1452, 294] on icon at bounding box center [1457, 290] width 11 height 11
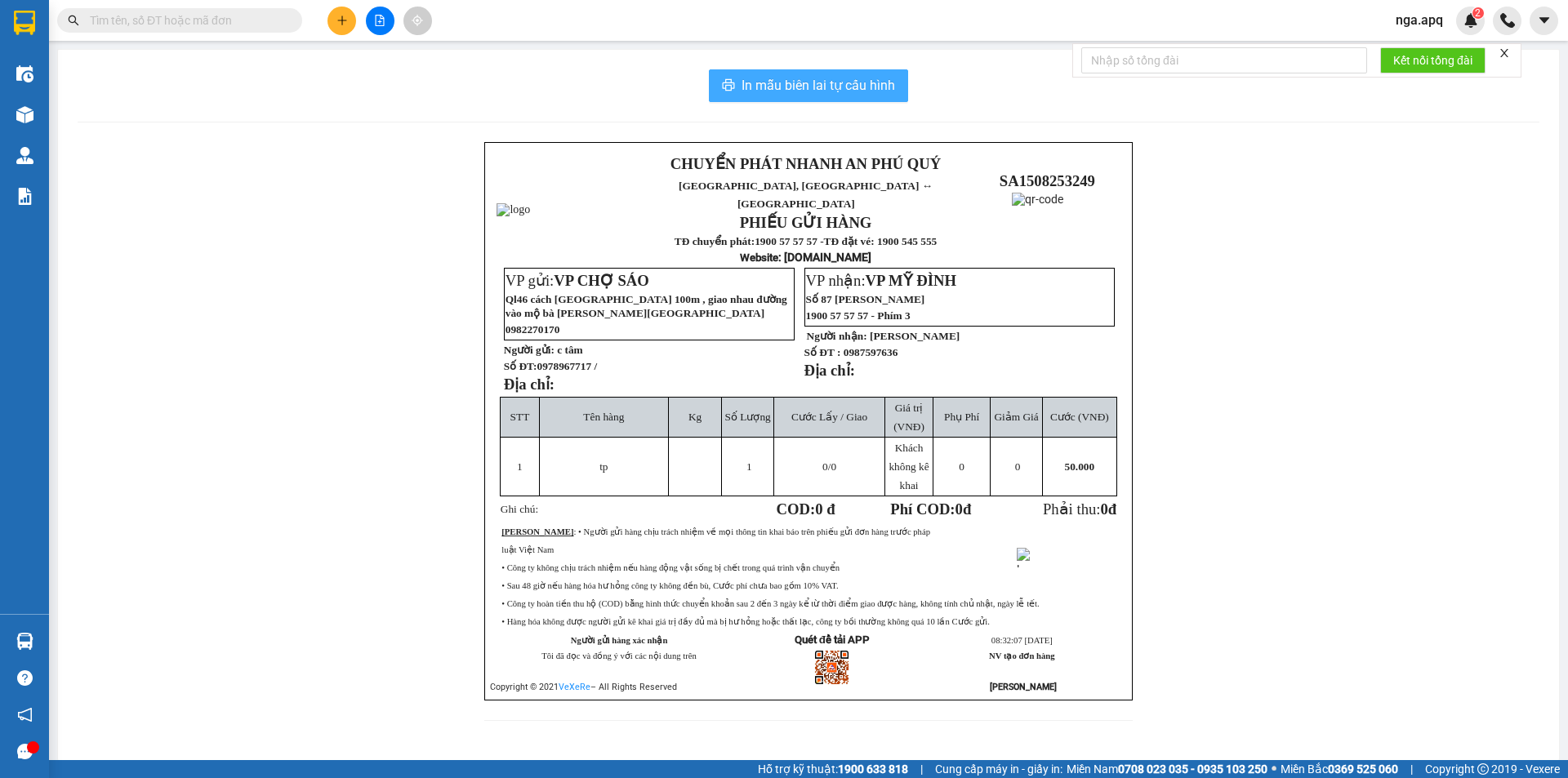
click at [801, 93] on span "In mẫu biên lai tự cấu hình" at bounding box center [818, 85] width 154 height 20
